Goal: Information Seeking & Learning: Learn about a topic

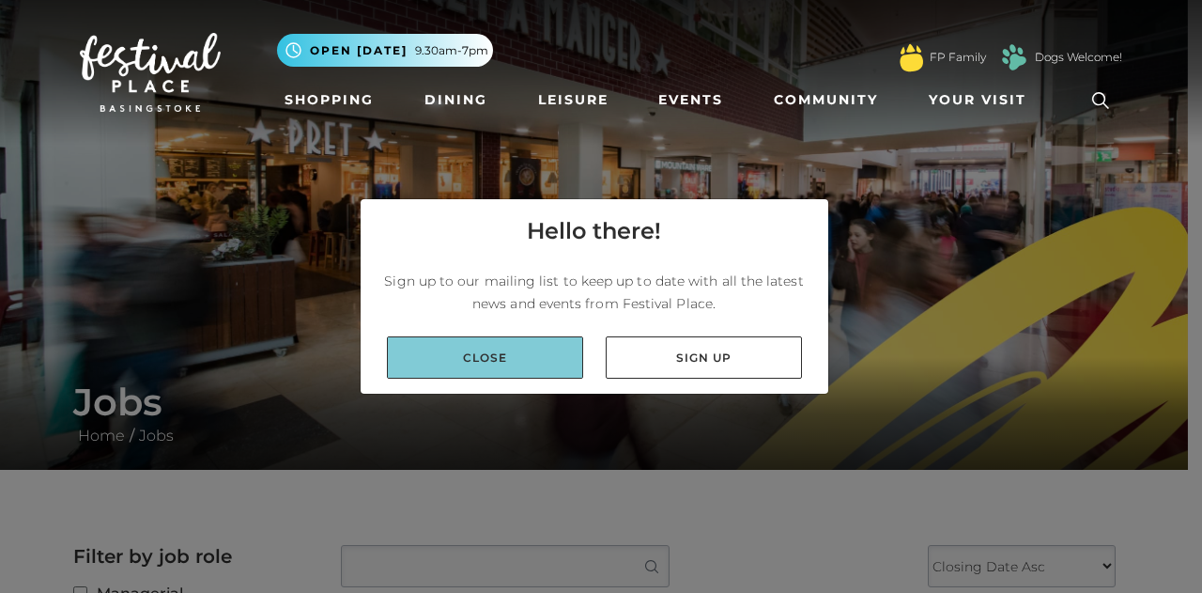
click at [502, 360] on link "Close" at bounding box center [485, 357] width 196 height 42
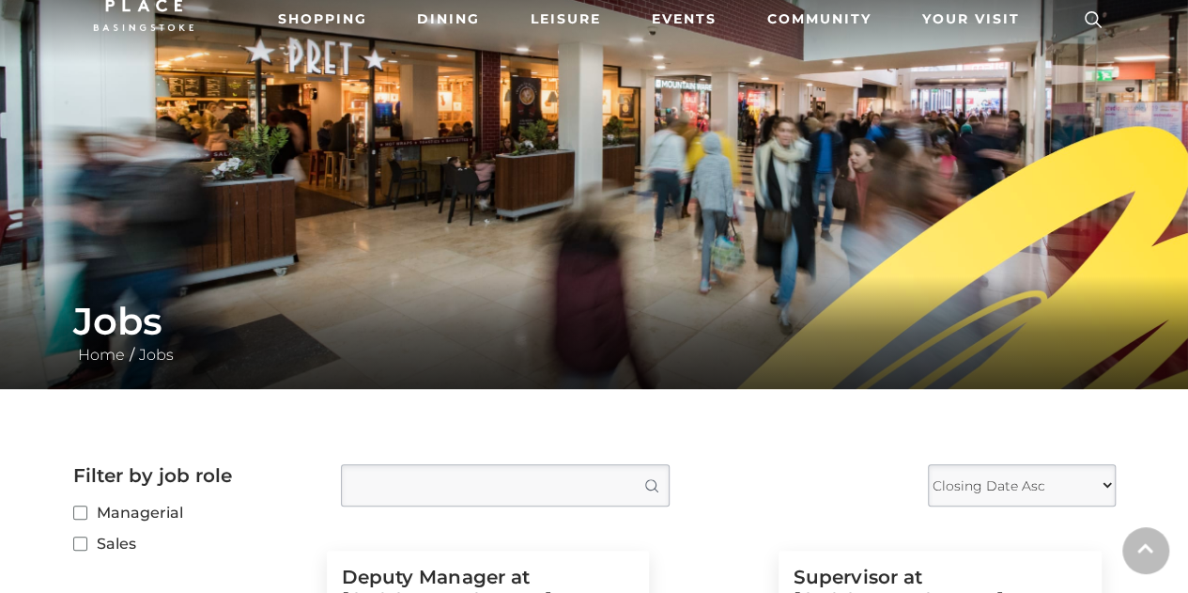
scroll to position [282, 0]
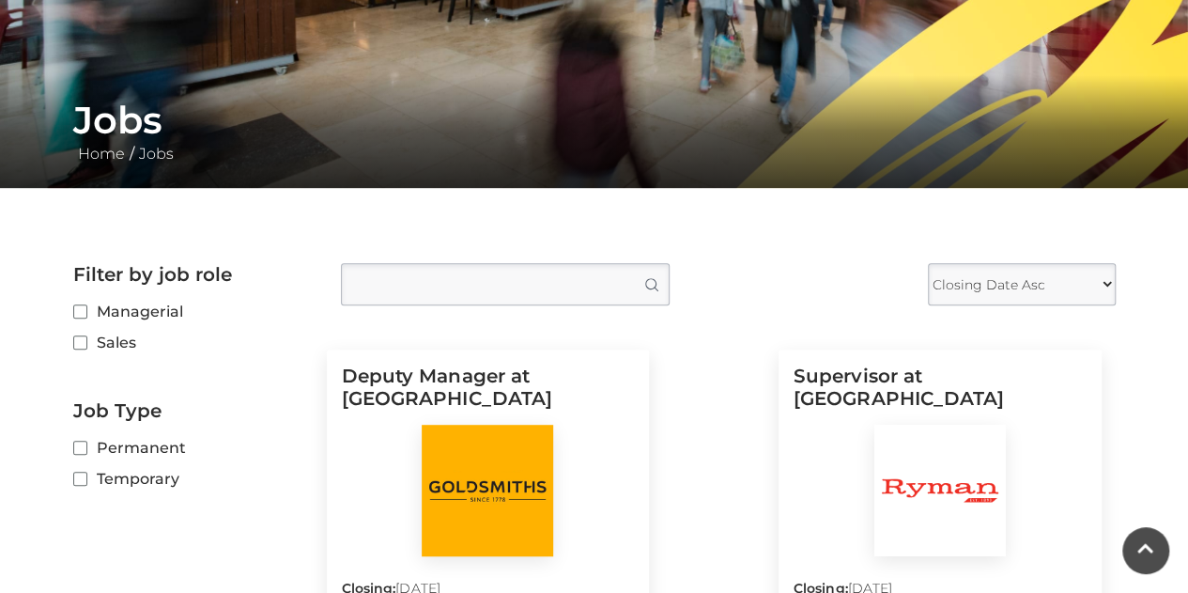
click at [133, 445] on label "Permanent" at bounding box center [193, 447] width 240 height 23
click at [85, 445] on input "Permanent" at bounding box center [79, 448] width 12 height 12
checkbox input "true"
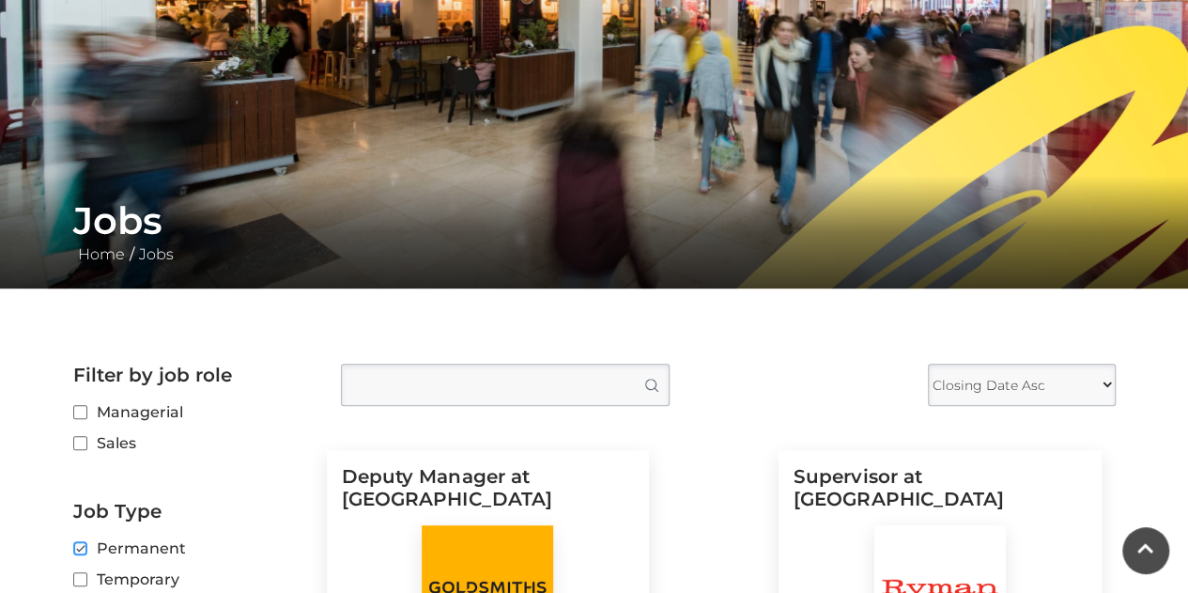
scroll to position [0, 0]
